Goal: Information Seeking & Learning: Learn about a topic

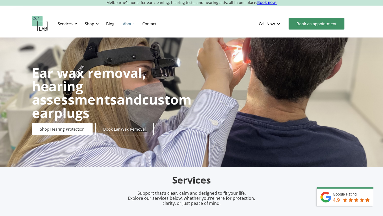
click at [127, 24] on link "About" at bounding box center [128, 23] width 19 height 15
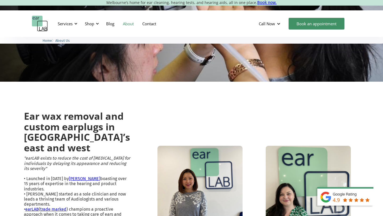
scroll to position [121, 0]
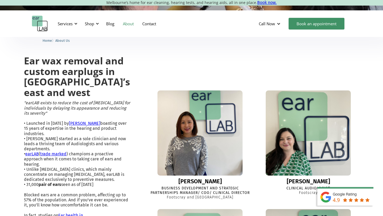
click at [176, 108] on img at bounding box center [200, 133] width 94 height 94
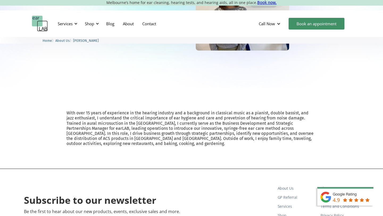
scroll to position [116, 0]
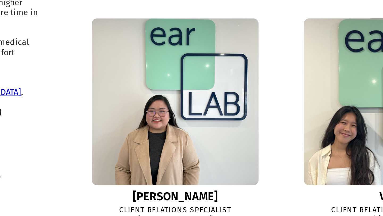
scroll to position [444, 0]
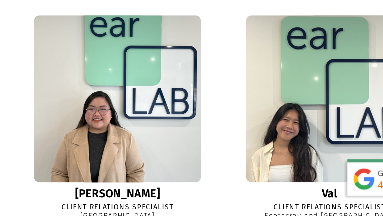
click at [224, 130] on img at bounding box center [200, 156] width 94 height 94
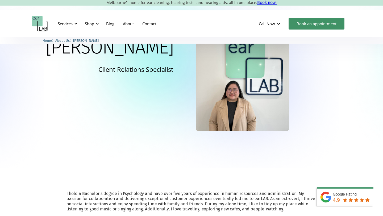
scroll to position [62, 0]
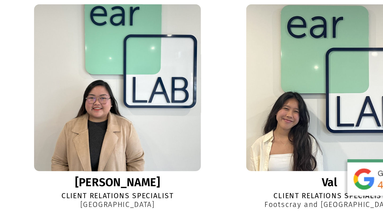
scroll to position [450, 0]
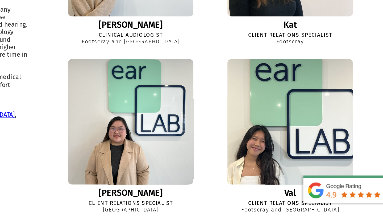
click at [278, 143] on img at bounding box center [308, 150] width 93 height 93
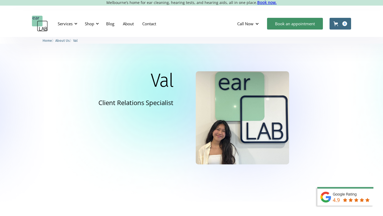
scroll to position [155, 0]
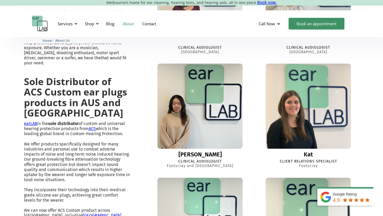
scroll to position [295, 0]
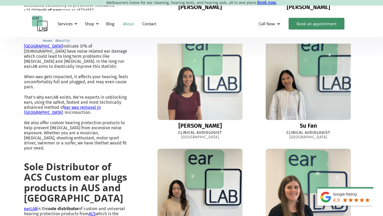
click at [225, 93] on img at bounding box center [200, 78] width 94 height 94
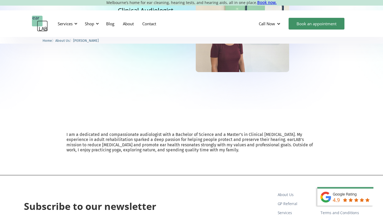
scroll to position [93, 0]
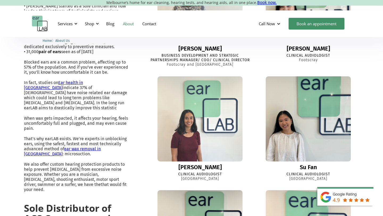
scroll to position [260, 0]
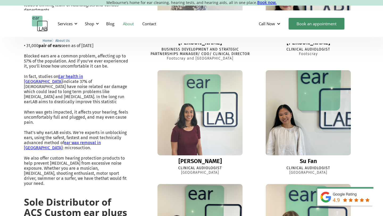
click at [286, 128] on img at bounding box center [308, 113] width 94 height 94
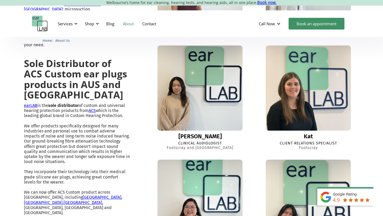
scroll to position [381, 0]
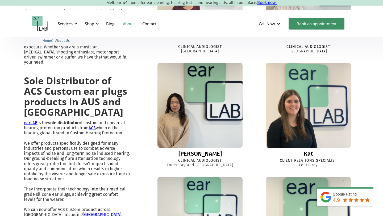
click at [203, 113] on img at bounding box center [199, 105] width 91 height 91
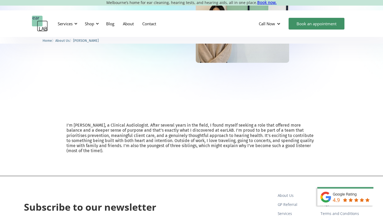
scroll to position [112, 0]
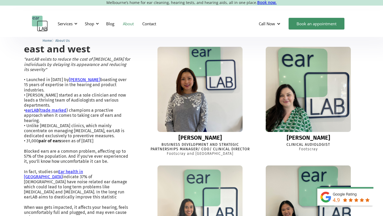
scroll to position [168, 0]
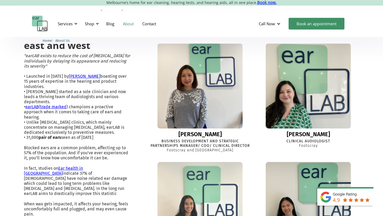
click at [277, 85] on img at bounding box center [307, 85] width 85 height 85
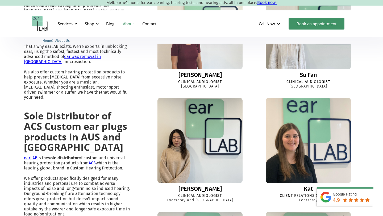
scroll to position [350, 0]
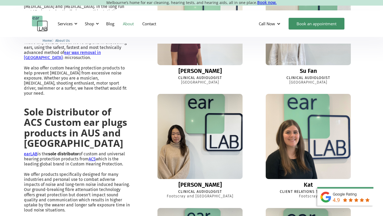
click at [295, 142] on img at bounding box center [308, 136] width 91 height 91
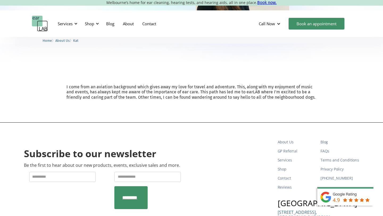
scroll to position [140, 0]
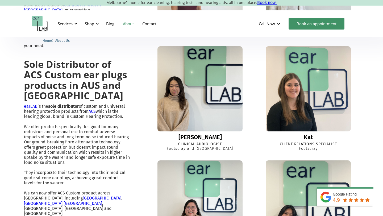
scroll to position [452, 0]
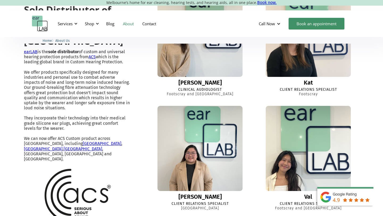
click at [281, 153] on img at bounding box center [308, 149] width 94 height 94
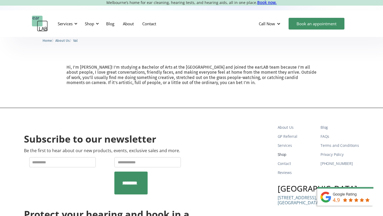
scroll to position [158, 0]
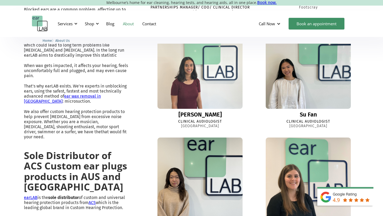
scroll to position [291, 0]
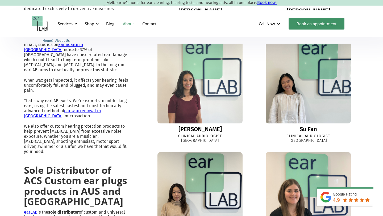
click at [213, 102] on img at bounding box center [200, 81] width 94 height 94
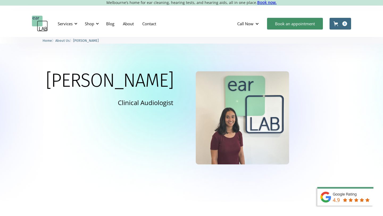
scroll to position [106, 0]
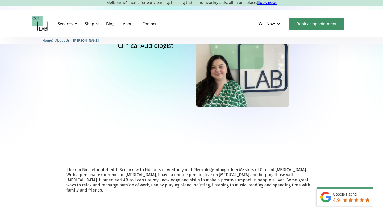
scroll to position [102, 0]
